Goal: Task Accomplishment & Management: Use online tool/utility

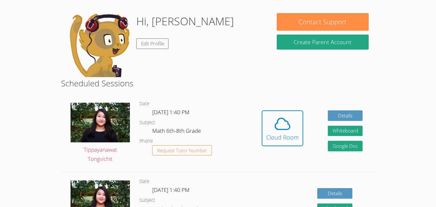
scroll to position [90, 0]
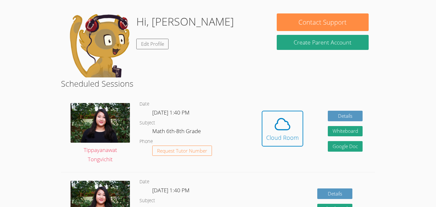
click at [103, 43] on img at bounding box center [99, 45] width 64 height 64
click at [145, 42] on div "Hi, Isaiah Edit Profile" at bounding box center [165, 45] width 197 height 64
click at [145, 43] on link "Edit Profile" at bounding box center [152, 44] width 33 height 11
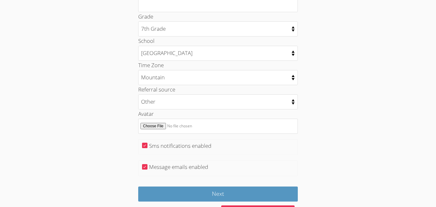
scroll to position [333, 0]
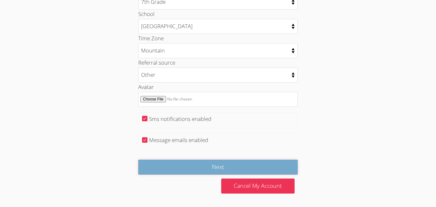
click at [211, 167] on input "Next" at bounding box center [218, 166] width 160 height 15
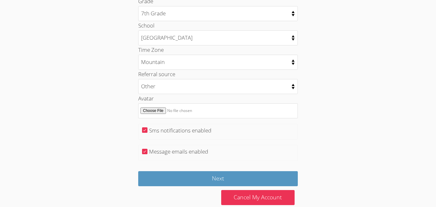
scroll to position [333, 0]
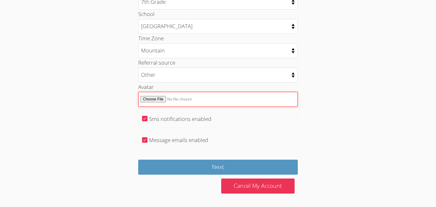
click at [149, 101] on input "Avatar" at bounding box center [218, 99] width 160 height 15
click at [145, 97] on input "Avatar" at bounding box center [218, 99] width 160 height 15
type input "C:\fakepath\download.jpeg"
click at [149, 102] on input "Avatar" at bounding box center [218, 99] width 160 height 15
click at [185, 100] on input "Avatar" at bounding box center [218, 99] width 160 height 15
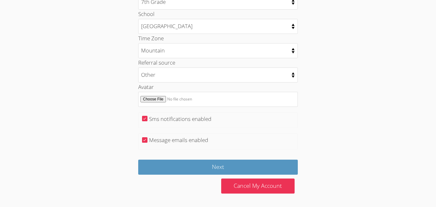
click at [265, 118] on fieldset "Sms notifications enabled" at bounding box center [218, 120] width 160 height 16
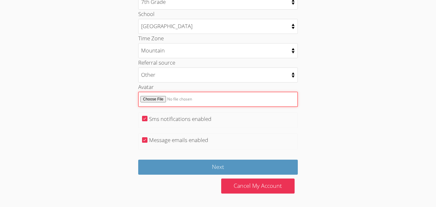
click at [162, 101] on input "Avatar" at bounding box center [218, 99] width 160 height 15
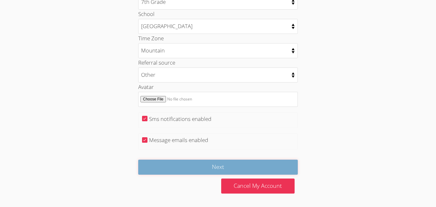
click at [267, 168] on input "Next" at bounding box center [218, 166] width 160 height 15
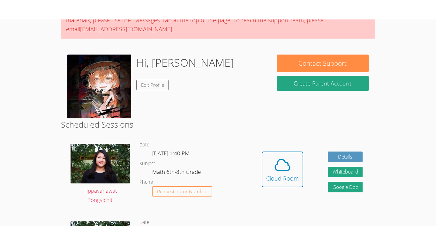
scroll to position [69, 0]
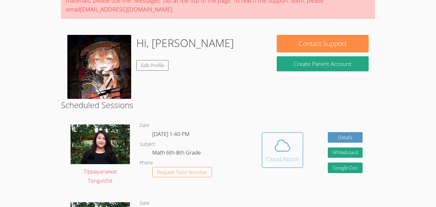
click at [294, 156] on div "Cloud Room" at bounding box center [282, 158] width 33 height 9
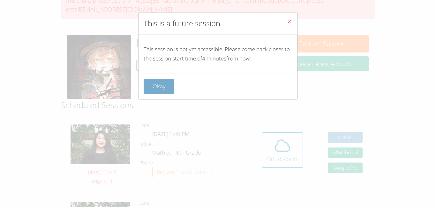
click at [166, 82] on button "Okay" at bounding box center [159, 86] width 31 height 15
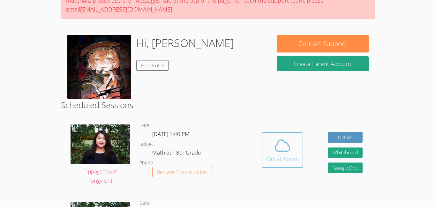
click at [284, 146] on icon at bounding box center [283, 145] width 18 height 18
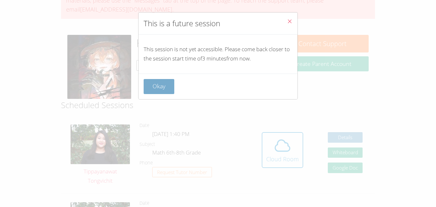
click at [168, 85] on button "Okay" at bounding box center [159, 86] width 31 height 15
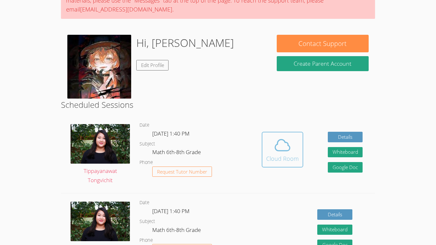
click at [293, 152] on span at bounding box center [282, 145] width 33 height 18
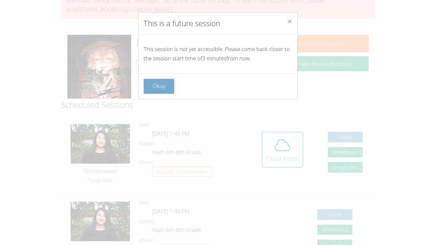
click at [165, 88] on button "Okay" at bounding box center [159, 86] width 31 height 15
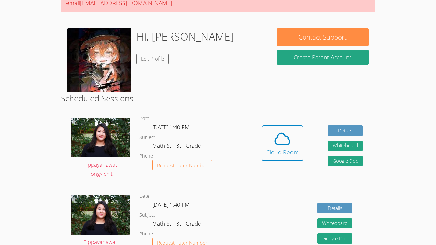
scroll to position [0, 0]
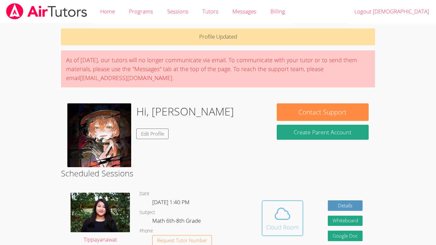
click at [300, 206] on button "Cloud Room" at bounding box center [283, 219] width 42 height 36
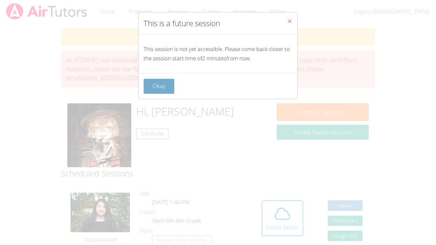
click at [153, 85] on button "Okay" at bounding box center [159, 86] width 31 height 15
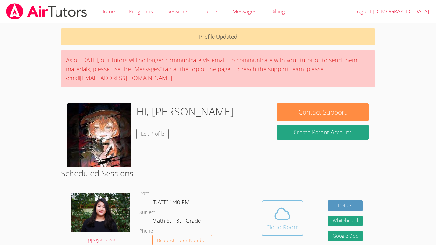
click at [293, 206] on div "Cloud Room" at bounding box center [282, 227] width 33 height 9
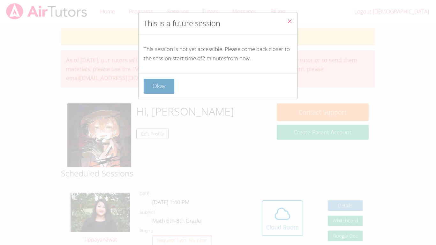
click at [158, 87] on button "Okay" at bounding box center [159, 86] width 31 height 15
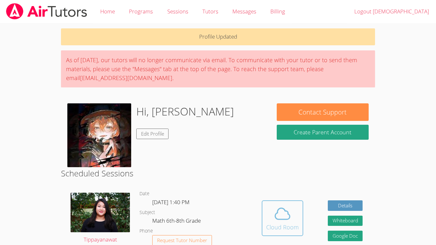
click at [273, 202] on button "Cloud Room" at bounding box center [283, 219] width 42 height 36
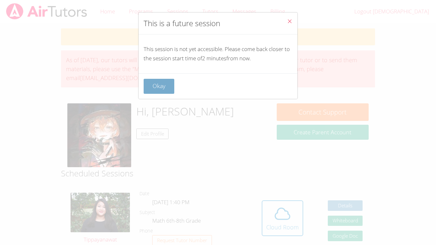
click at [151, 89] on button "Okay" at bounding box center [159, 86] width 31 height 15
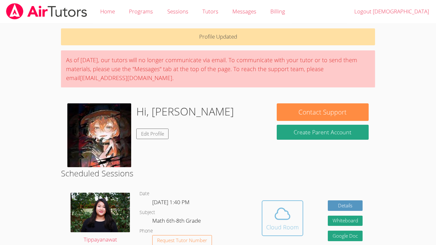
click at [286, 206] on icon at bounding box center [283, 214] width 18 height 18
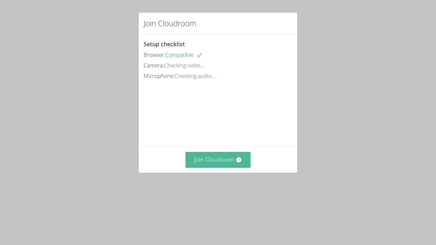
click at [229, 168] on button "Join Cloudroom" at bounding box center [218, 160] width 65 height 16
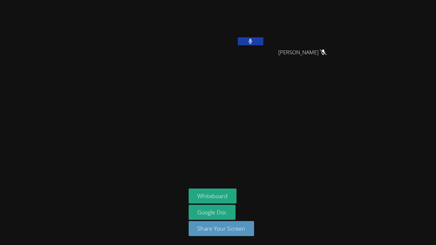
click at [248, 42] on button at bounding box center [251, 41] width 26 height 8
click at [248, 42] on icon at bounding box center [250, 41] width 7 height 5
click at [258, 41] on button at bounding box center [251, 41] width 26 height 8
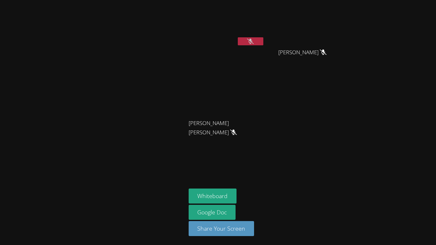
click at [258, 41] on button at bounding box center [251, 41] width 26 height 8
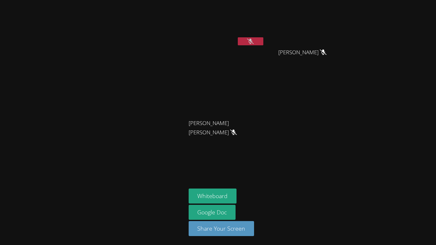
click at [258, 41] on button at bounding box center [251, 41] width 26 height 8
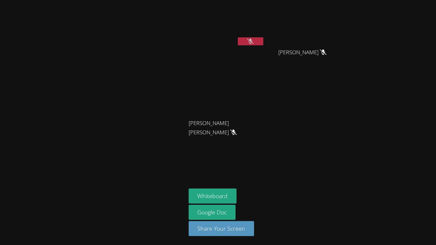
click at [258, 41] on button at bounding box center [251, 41] width 26 height 8
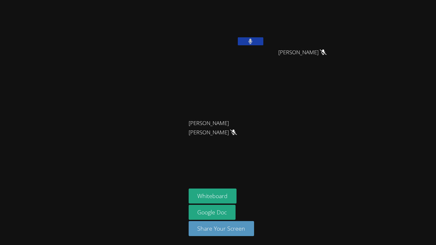
click at [258, 41] on button at bounding box center [251, 41] width 26 height 8
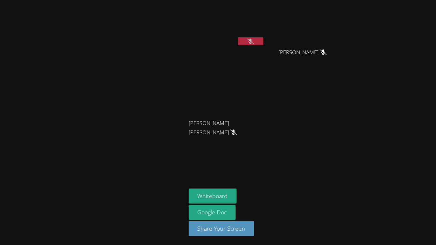
click at [258, 41] on button at bounding box center [251, 41] width 26 height 8
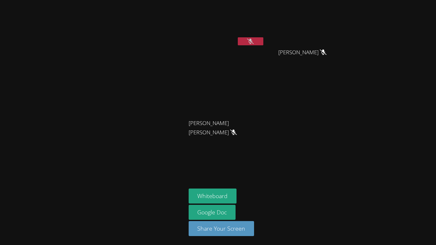
click at [258, 41] on button at bounding box center [251, 41] width 26 height 8
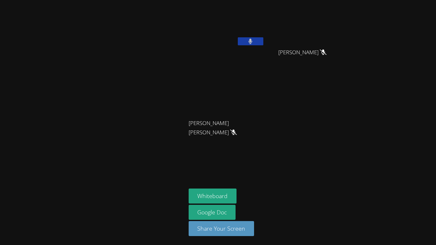
click at [258, 41] on button at bounding box center [251, 41] width 26 height 8
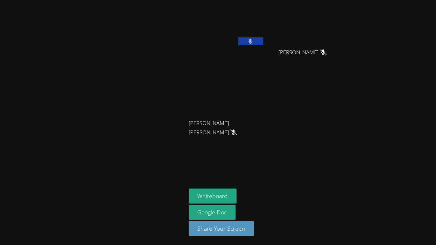
click at [258, 41] on button at bounding box center [251, 41] width 26 height 8
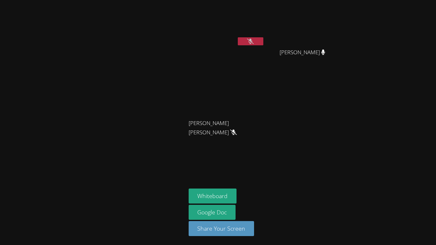
click at [258, 41] on button at bounding box center [251, 41] width 26 height 8
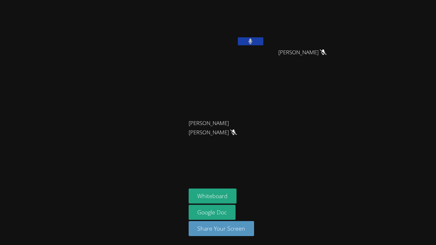
click at [258, 41] on button at bounding box center [251, 41] width 26 height 8
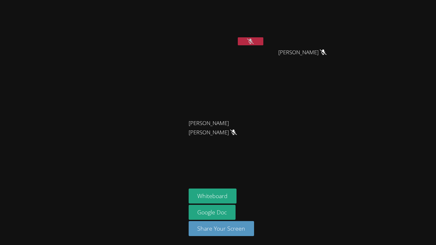
click at [258, 41] on button at bounding box center [251, 41] width 26 height 8
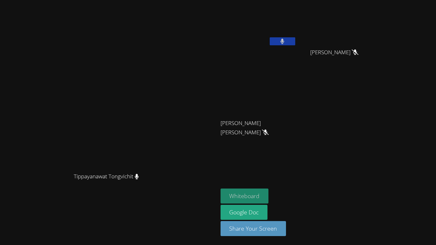
click at [269, 199] on button "Whiteboard" at bounding box center [245, 196] width 48 height 15
